Goal: Task Accomplishment & Management: Complete application form

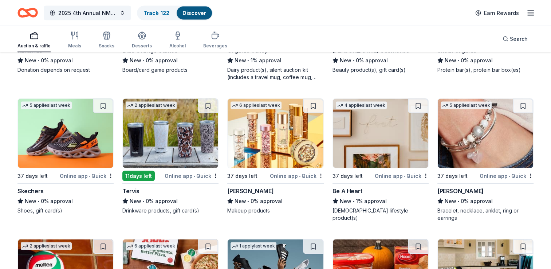
scroll to position [4158, 0]
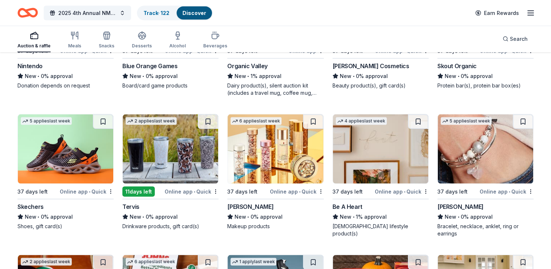
click at [70, 162] on img at bounding box center [65, 148] width 95 height 69
click at [158, 162] on img at bounding box center [170, 148] width 95 height 69
click at [272, 163] on img at bounding box center [275, 148] width 95 height 69
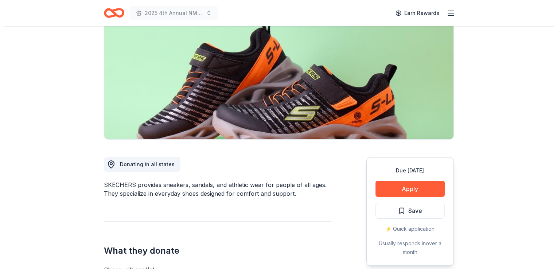
scroll to position [88, 0]
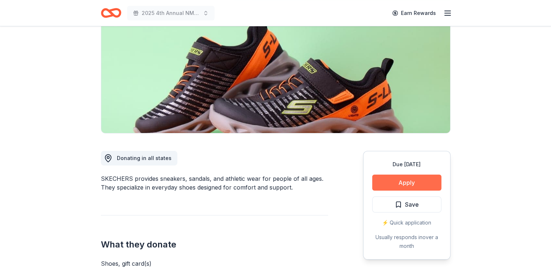
click at [393, 186] on button "Apply" at bounding box center [406, 182] width 69 height 16
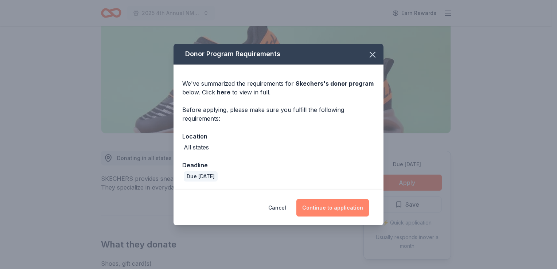
click at [336, 206] on button "Continue to application" at bounding box center [332, 207] width 72 height 17
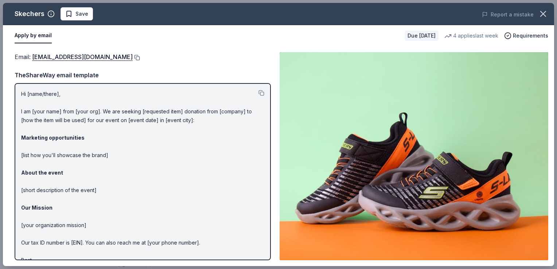
click at [133, 56] on button at bounding box center [136, 58] width 7 height 6
click at [76, 15] on span "Save" at bounding box center [81, 13] width 13 height 9
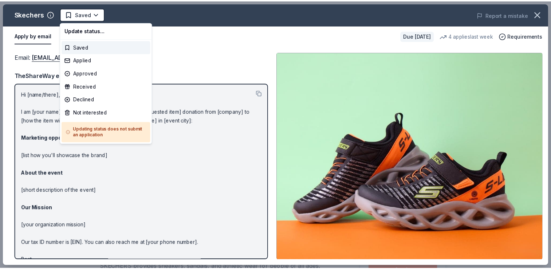
scroll to position [0, 0]
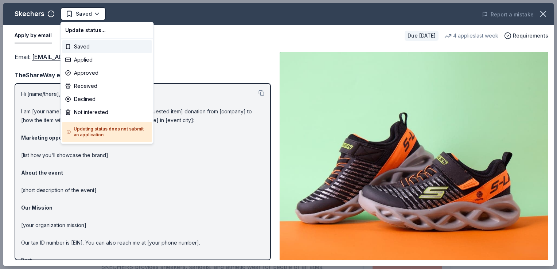
click at [76, 15] on html "2025 4th Annual NMAEYC Snowball Gala Earn Rewards Due in 37 days Share Skechers…" at bounding box center [278, 134] width 557 height 269
click at [76, 59] on div "Applied" at bounding box center [107, 59] width 90 height 13
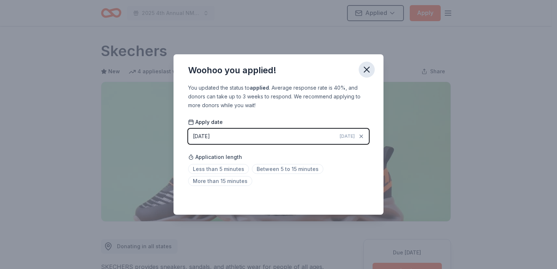
click at [365, 71] on icon "button" at bounding box center [366, 69] width 5 height 5
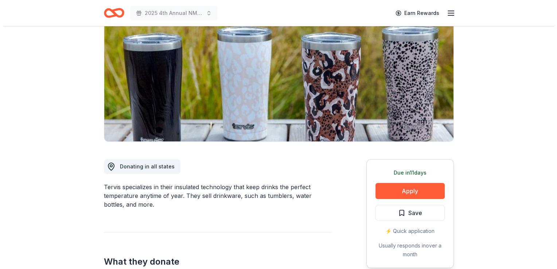
scroll to position [117, 0]
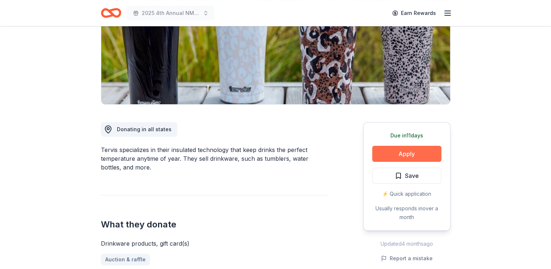
click at [398, 152] on button "Apply" at bounding box center [406, 154] width 69 height 16
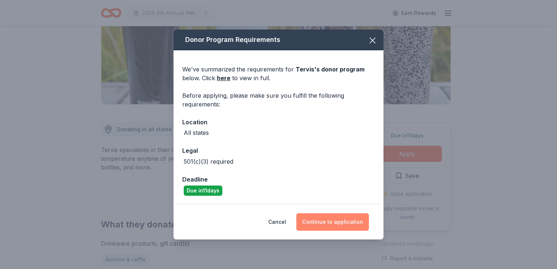
click at [333, 217] on button "Continue to application" at bounding box center [332, 221] width 72 height 17
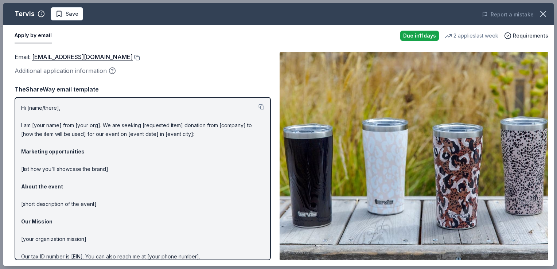
click at [133, 57] on button at bounding box center [136, 58] width 7 height 6
click at [58, 15] on span "Save" at bounding box center [66, 13] width 23 height 9
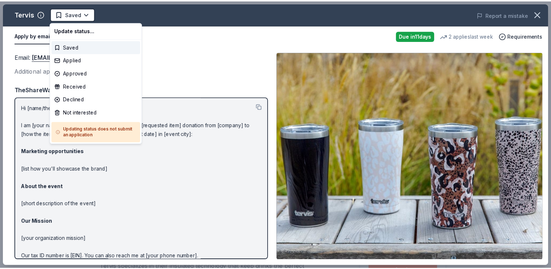
scroll to position [0, 0]
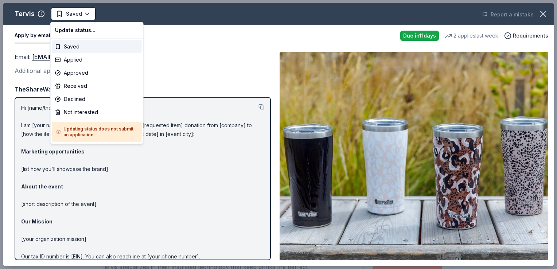
click at [58, 15] on html "2025 4th Annual NMAEYC Snowball Gala Saved Apply Due in 11 days Share Tervis Ne…" at bounding box center [278, 134] width 557 height 269
click at [70, 63] on div "Applied" at bounding box center [97, 59] width 90 height 13
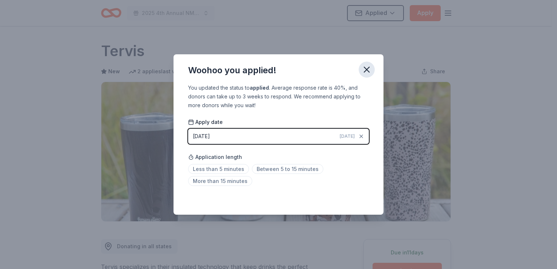
click at [366, 74] on icon "button" at bounding box center [366, 69] width 10 height 10
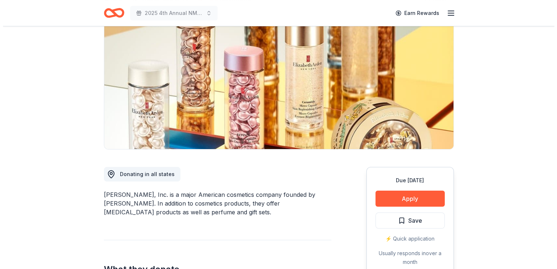
scroll to position [120, 0]
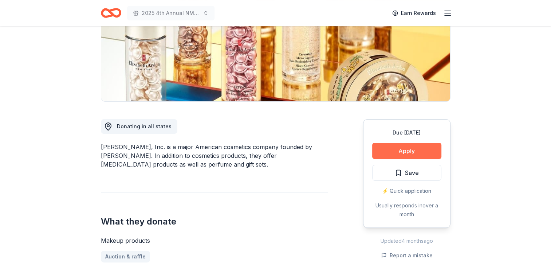
click at [393, 152] on button "Apply" at bounding box center [406, 151] width 69 height 16
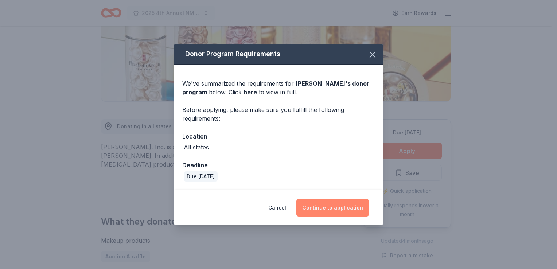
click at [326, 206] on button "Continue to application" at bounding box center [332, 207] width 72 height 17
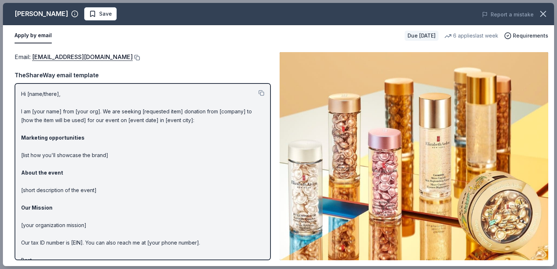
click at [138, 55] on button at bounding box center [136, 58] width 7 height 6
click at [103, 16] on span "Save" at bounding box center [105, 13] width 13 height 9
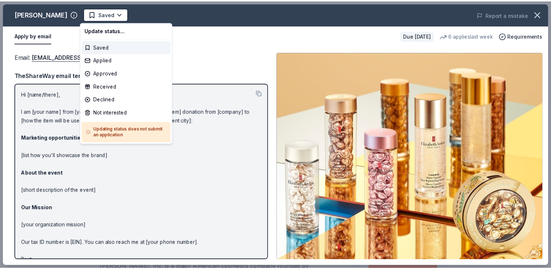
scroll to position [0, 0]
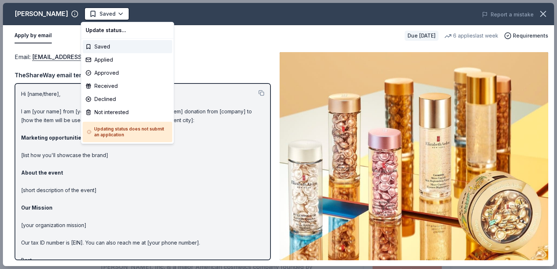
click at [103, 16] on html "2025 4th Annual NMAEYC Snowball Gala Earn Rewards Due in 37 days Share Elizabet…" at bounding box center [278, 134] width 557 height 269
click at [94, 61] on div "Applied" at bounding box center [128, 59] width 90 height 13
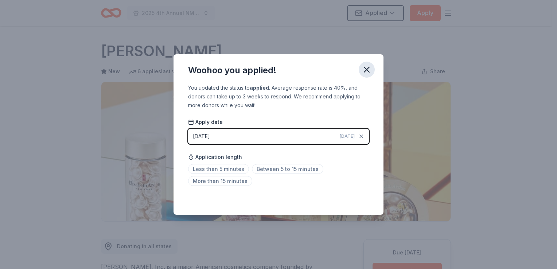
click at [369, 69] on icon "button" at bounding box center [366, 69] width 10 height 10
